Goal: Information Seeking & Learning: Learn about a topic

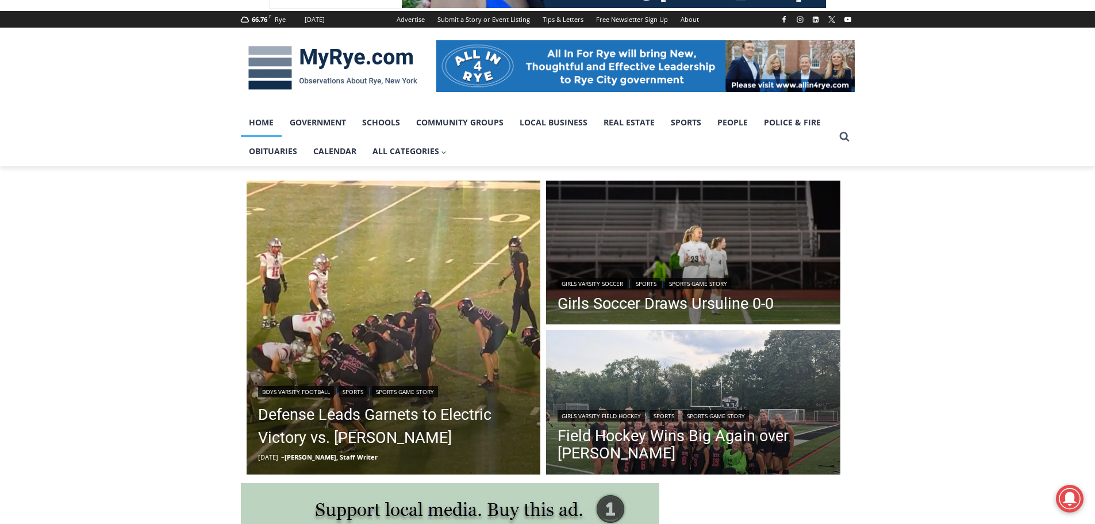
scroll to position [172, 0]
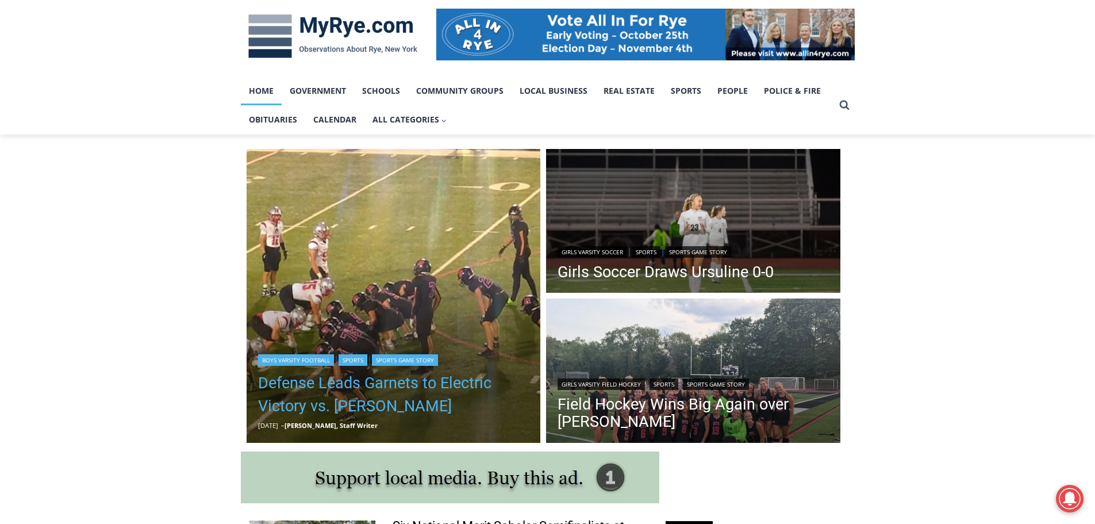
click at [318, 408] on link "Defense Leads Garnets to Electric Victory vs. [PERSON_NAME]" at bounding box center [393, 394] width 271 height 46
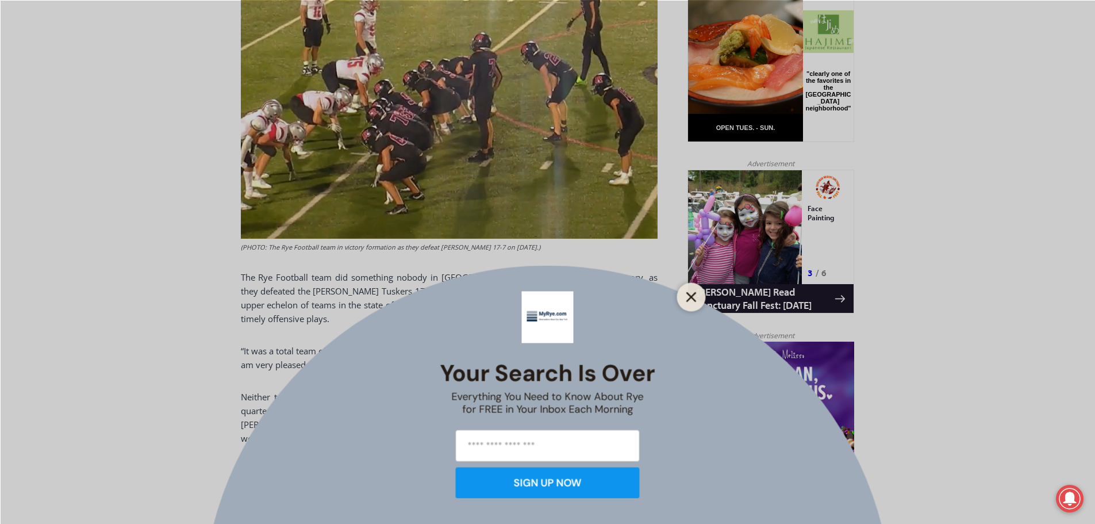
click at [694, 299] on line "Close" at bounding box center [691, 297] width 8 height 8
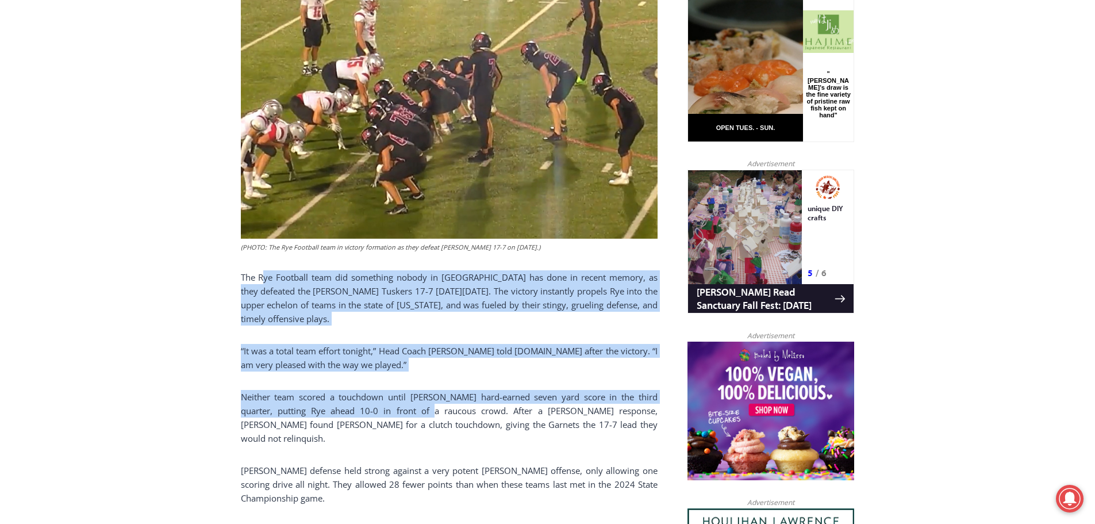
drag, startPoint x: 263, startPoint y: 271, endPoint x: 405, endPoint y: 420, distance: 206.1
click at [408, 404] on div "(PHOTO: The Rye Football team in victory formation as they defeat Somers 17-7 o…" at bounding box center [449, 304] width 417 height 789
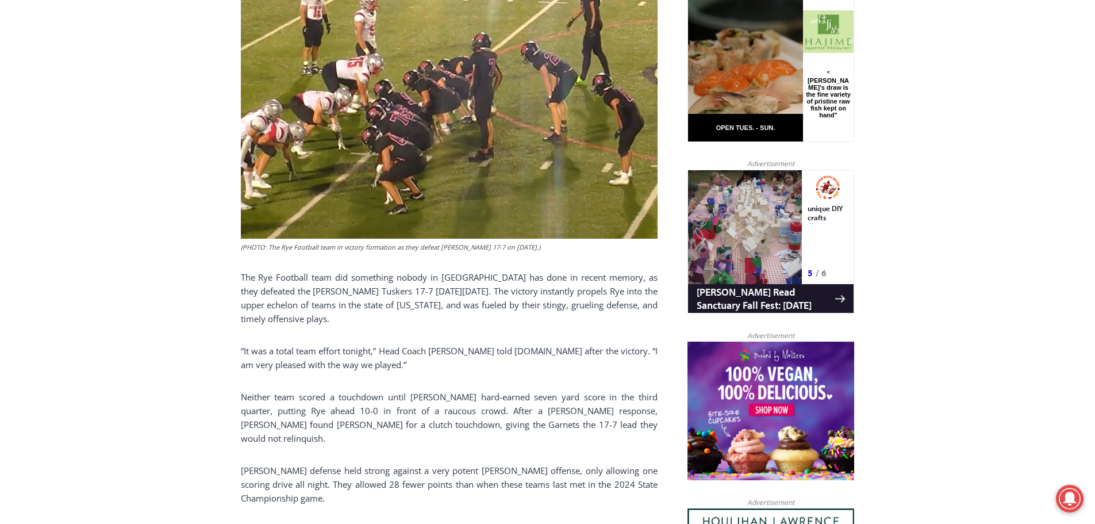
click at [400, 431] on p "Neither team scored a touchdown until Henry Shoemaker’s hard-earned seven yard …" at bounding box center [449, 417] width 417 height 55
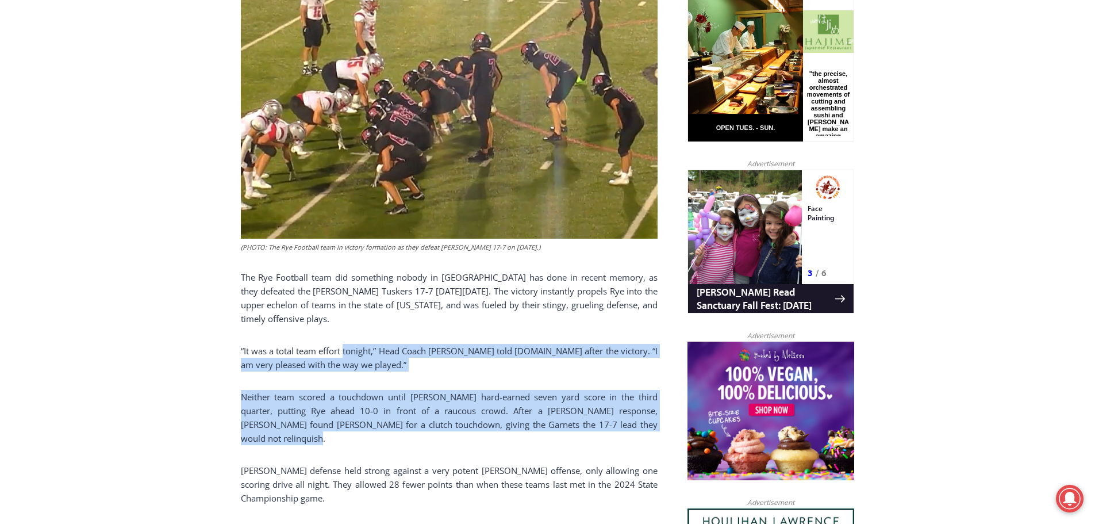
drag, startPoint x: 348, startPoint y: 335, endPoint x: 442, endPoint y: 435, distance: 136.6
click at [442, 435] on div "(PHOTO: The Rye Football team in victory formation as they defeat Somers 17-7 o…" at bounding box center [449, 304] width 417 height 789
click at [442, 436] on p "Neither team scored a touchdown until Henry Shoemaker’s hard-earned seven yard …" at bounding box center [449, 417] width 417 height 55
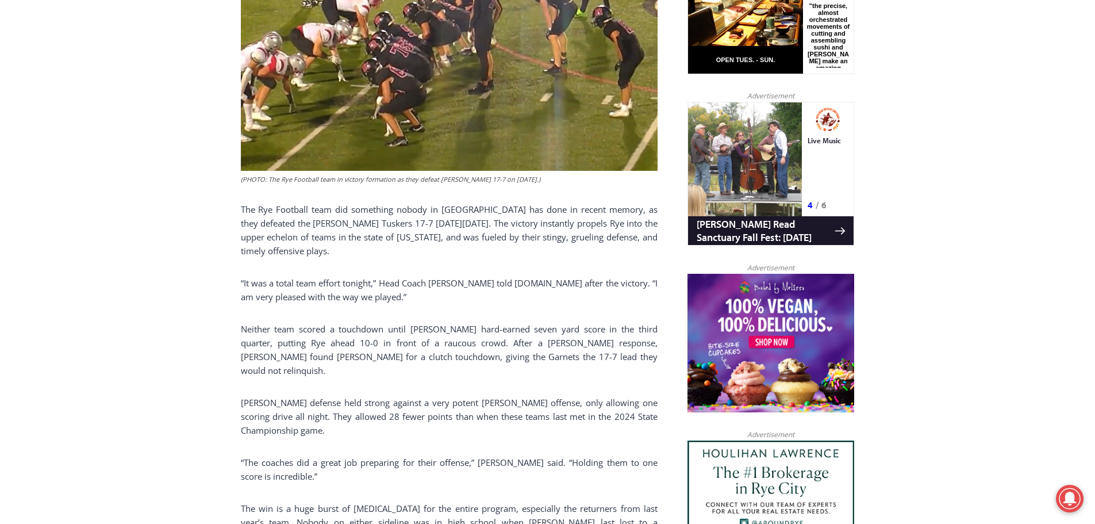
scroll to position [839, 0]
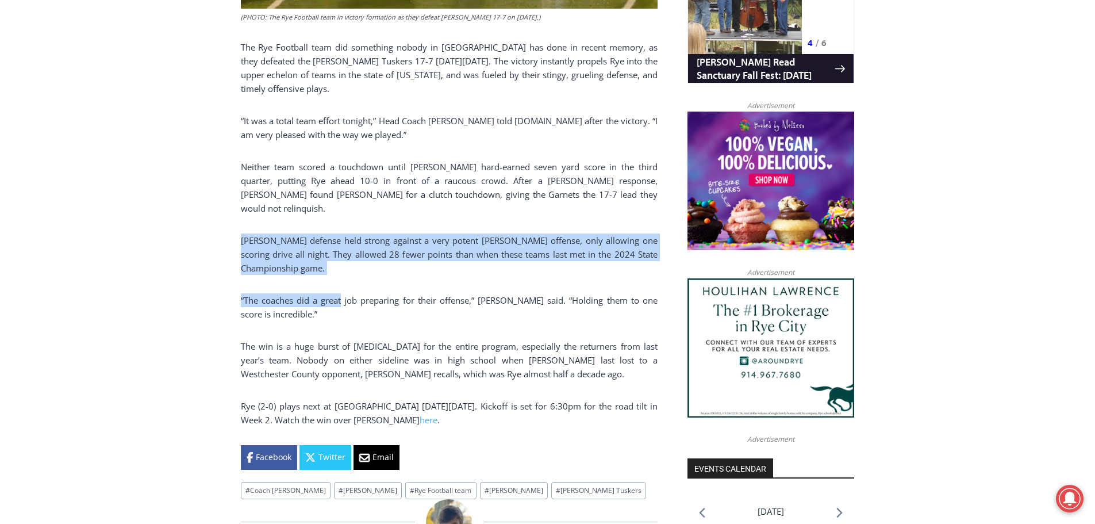
drag, startPoint x: 264, startPoint y: 231, endPoint x: 347, endPoint y: 270, distance: 91.0
click at [347, 270] on div "Home > Sports > Sports Game Story > Boys Varsity Football > Defense Leads Garne…" at bounding box center [547, 446] width 1095 height 1957
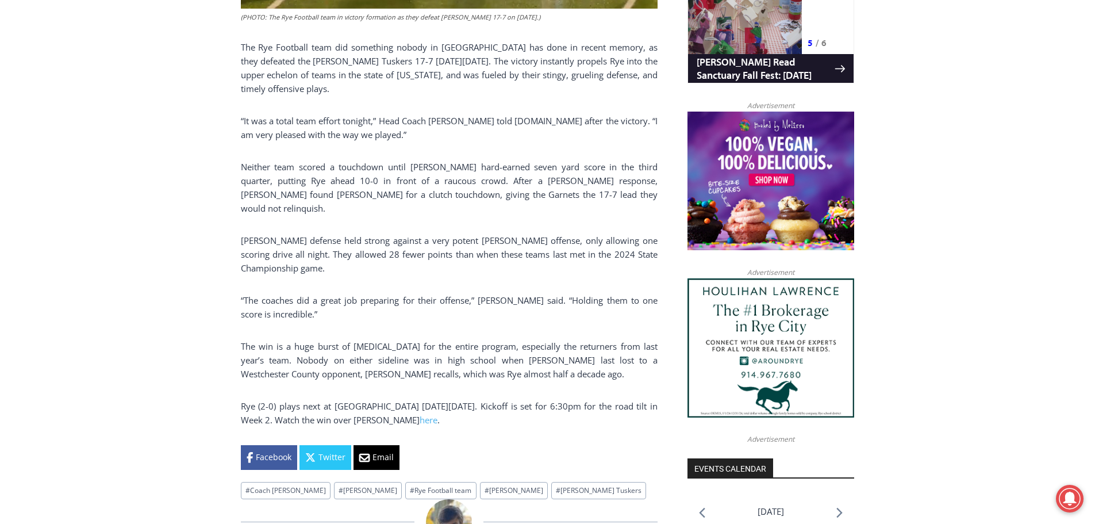
click at [441, 298] on p "“The coaches did a great job preparing for their offense,” Garr said. “Holding …" at bounding box center [449, 307] width 417 height 28
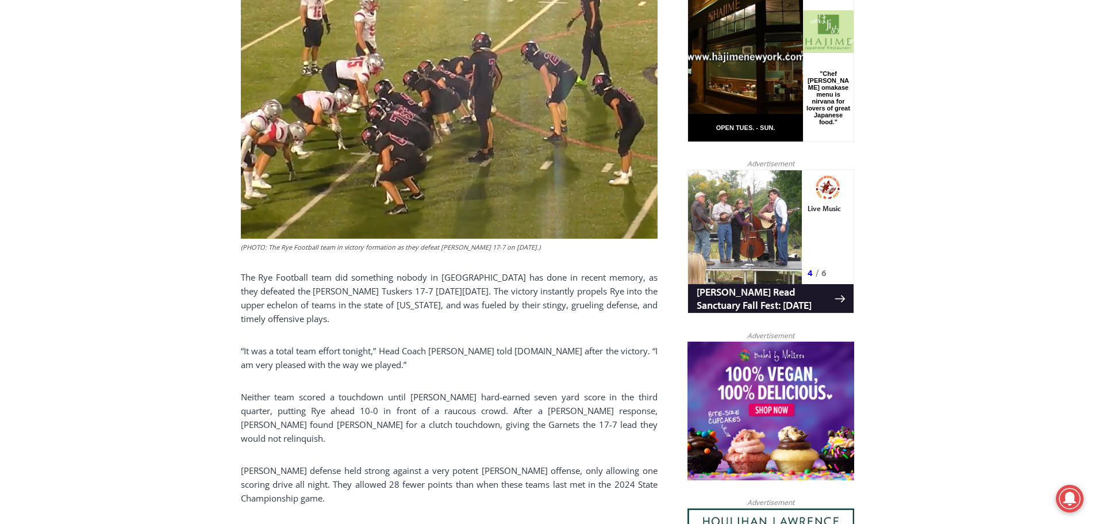
scroll to position [322, 0]
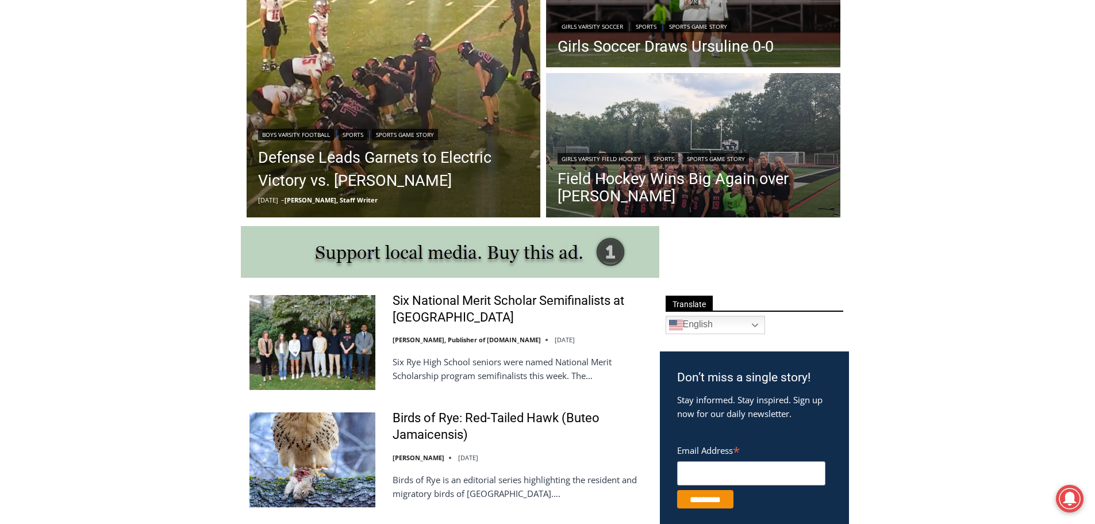
scroll to position [402, 0]
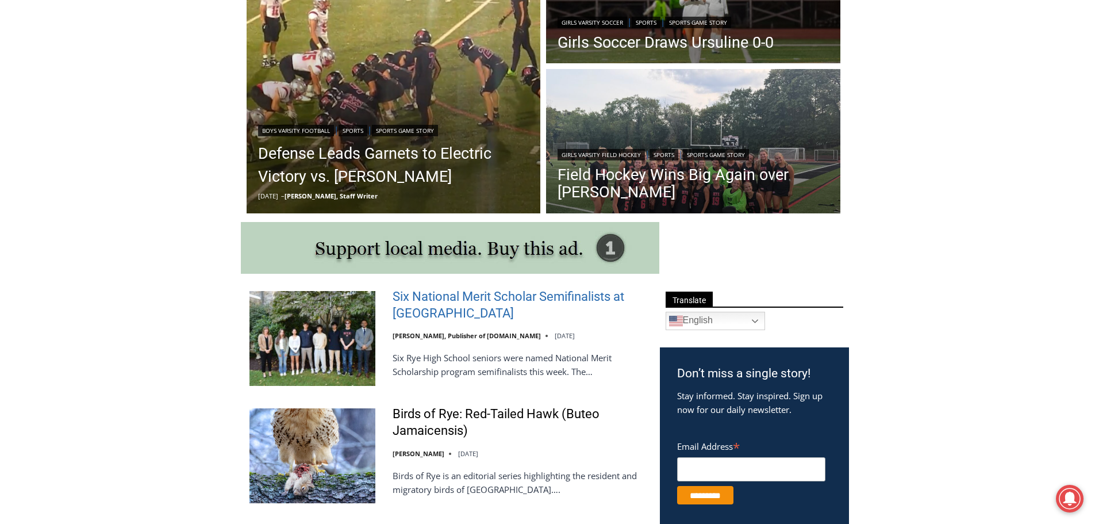
click at [403, 305] on link "Six National Merit Scholar Semifinalists at [GEOGRAPHIC_DATA]" at bounding box center [519, 305] width 252 height 33
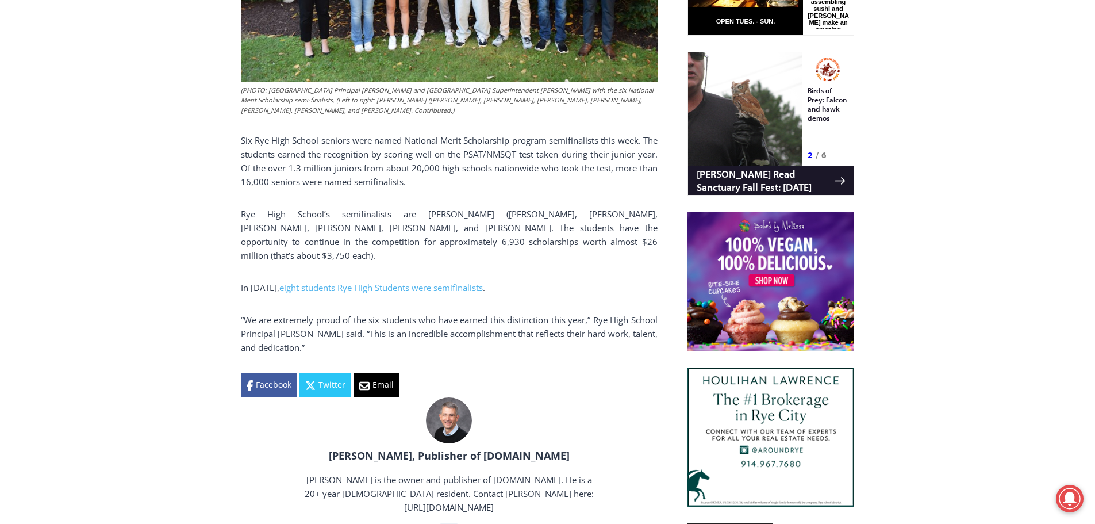
scroll to position [724, 0]
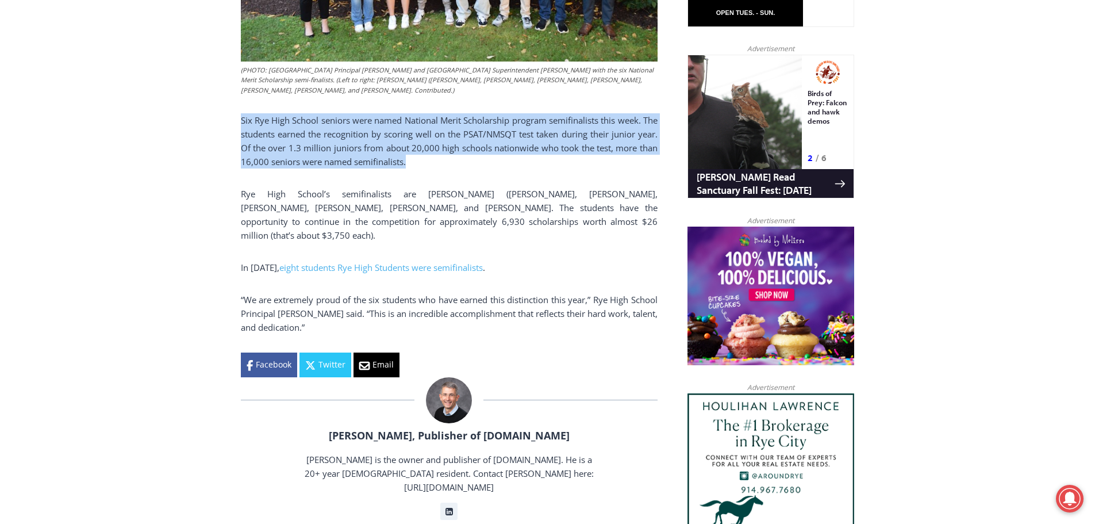
drag, startPoint x: 239, startPoint y: 116, endPoint x: 443, endPoint y: 166, distance: 210.1
click at [443, 166] on div "Home > Schools > Rye High School > Six National Merit Scholar Semifinalists at …" at bounding box center [547, 440] width 1095 height 1715
click at [443, 166] on p "Six Rye High School seniors were named National Merit Scholarship program semif…" at bounding box center [449, 140] width 417 height 55
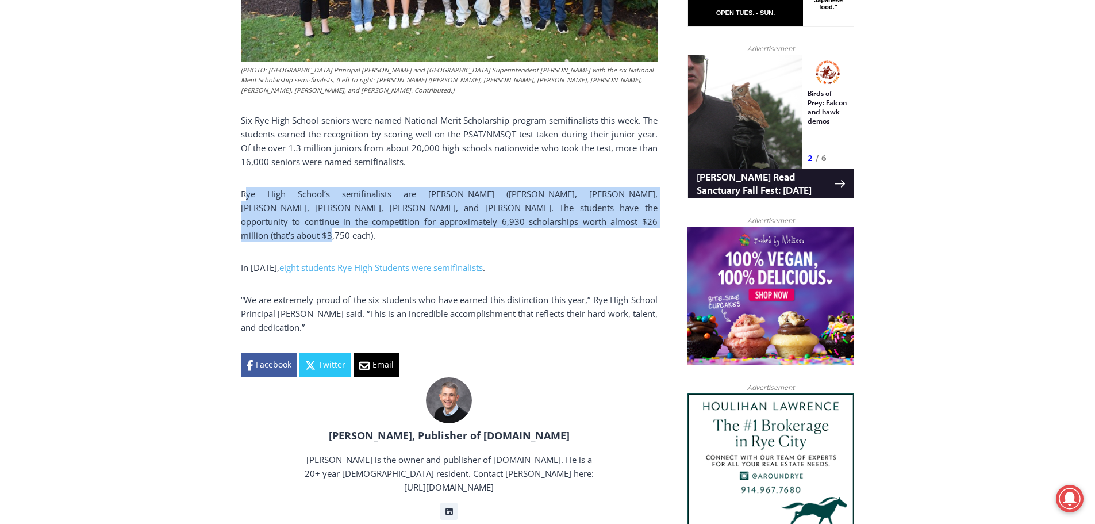
drag, startPoint x: 245, startPoint y: 191, endPoint x: 592, endPoint y: 222, distance: 347.5
click at [592, 222] on p "Rye High School’s semifinalists are Svetlana (Lana) Andikyan, Pedro Becker, Rya…" at bounding box center [449, 214] width 417 height 55
click at [592, 221] on p "Rye High School’s semifinalists are Svetlana (Lana) Andikyan, Pedro Becker, Rya…" at bounding box center [449, 214] width 417 height 55
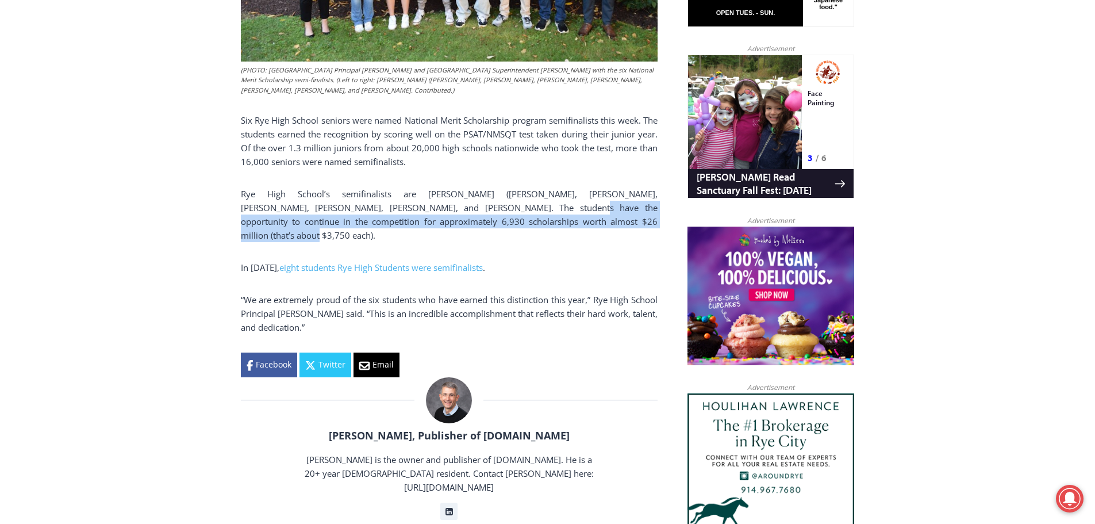
drag, startPoint x: 468, startPoint y: 210, endPoint x: 577, endPoint y: 220, distance: 109.1
click at [577, 220] on p "Rye High School’s semifinalists are Svetlana (Lana) Andikyan, Pedro Becker, Rya…" at bounding box center [449, 214] width 417 height 55
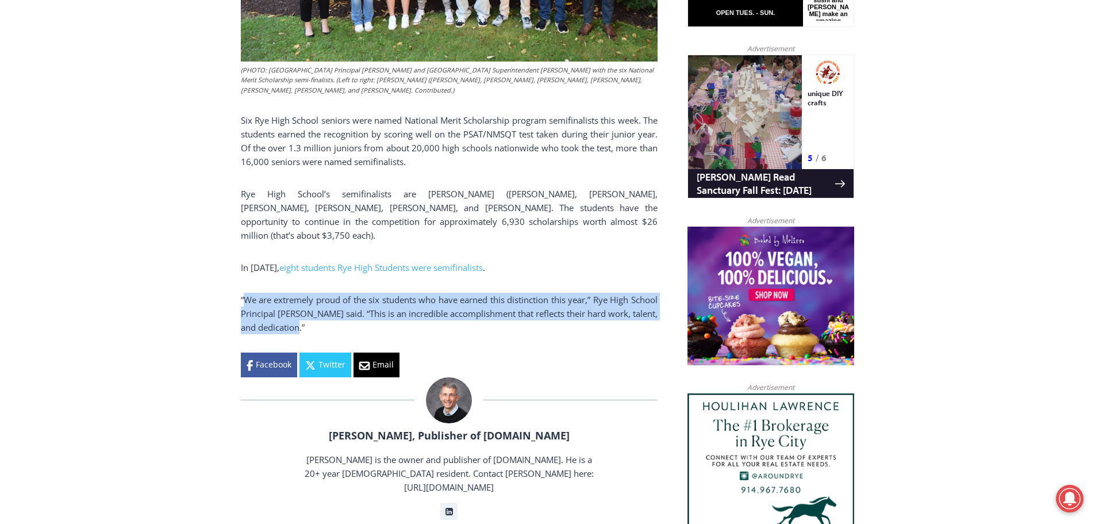
drag, startPoint x: 247, startPoint y: 286, endPoint x: 420, endPoint y: 315, distance: 175.5
click at [420, 315] on p "“We are extremely proud of the six students who have earned this distinction th…" at bounding box center [449, 313] width 417 height 41
